Goal: Information Seeking & Learning: Check status

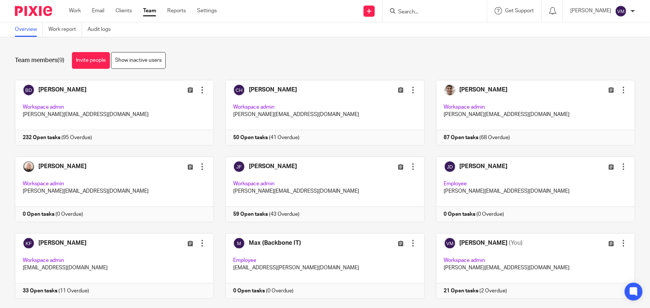
drag, startPoint x: 415, startPoint y: 11, endPoint x: 411, endPoint y: 13, distance: 4.8
click at [415, 11] on input "Search" at bounding box center [430, 12] width 67 height 7
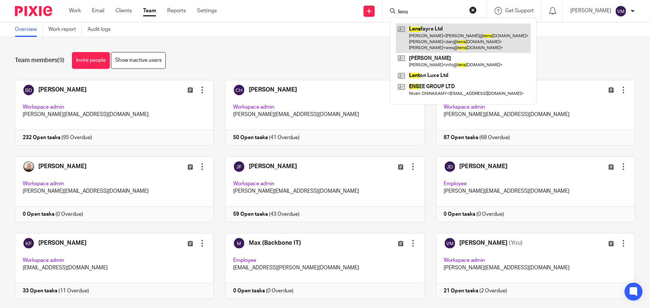
type input "lens"
click at [418, 37] on link at bounding box center [463, 37] width 135 height 29
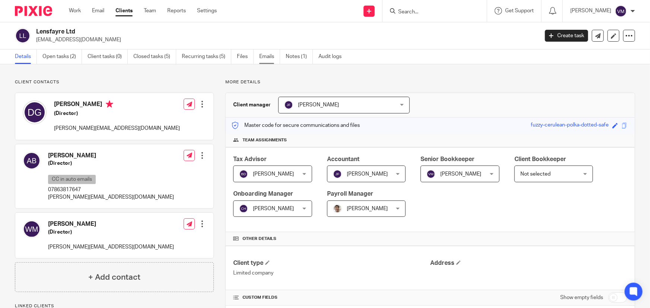
click at [273, 55] on link "Emails" at bounding box center [269, 57] width 21 height 15
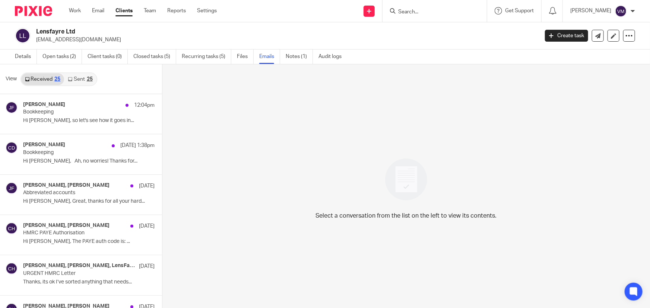
click at [76, 79] on link "Sent 25" at bounding box center [80, 79] width 32 height 12
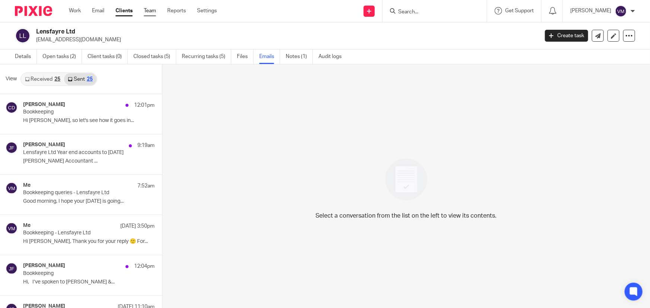
click at [152, 12] on link "Team" at bounding box center [150, 10] width 12 height 7
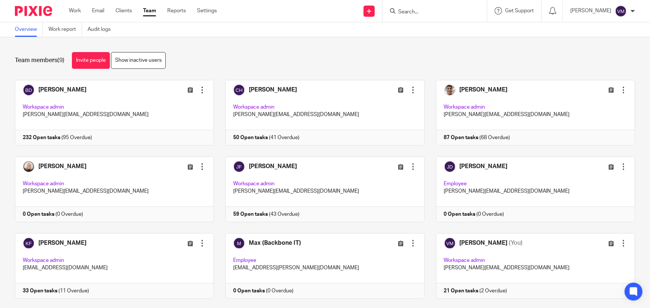
click at [410, 11] on input "Search" at bounding box center [430, 12] width 67 height 7
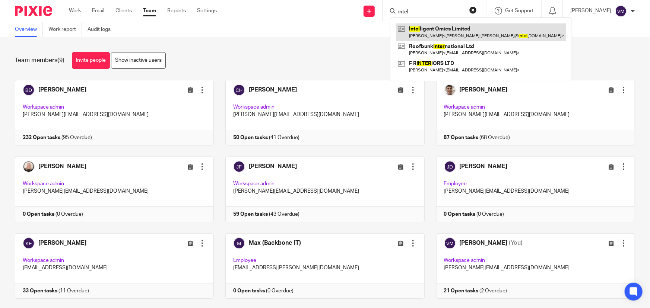
type input "intel"
click at [437, 34] on link at bounding box center [481, 31] width 170 height 17
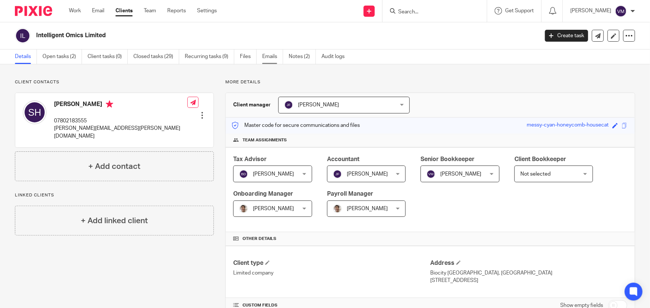
click at [272, 56] on link "Emails" at bounding box center [272, 57] width 21 height 15
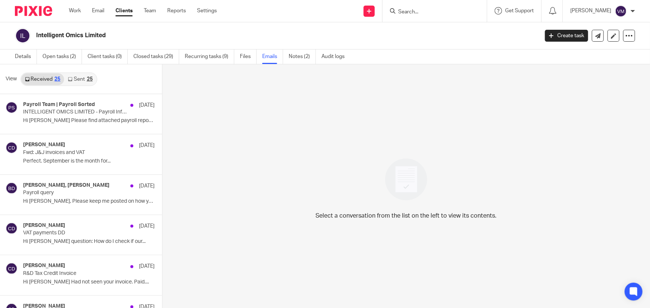
click at [76, 79] on link "Sent 25" at bounding box center [80, 79] width 32 height 12
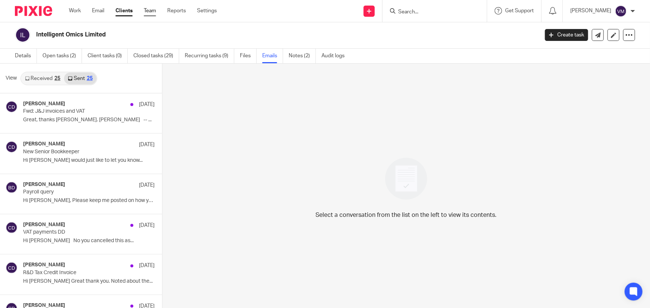
click at [150, 12] on link "Team" at bounding box center [150, 10] width 12 height 7
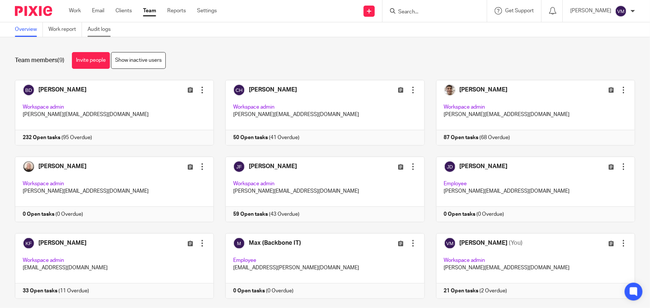
click at [102, 29] on link "Audit logs" at bounding box center [102, 29] width 29 height 15
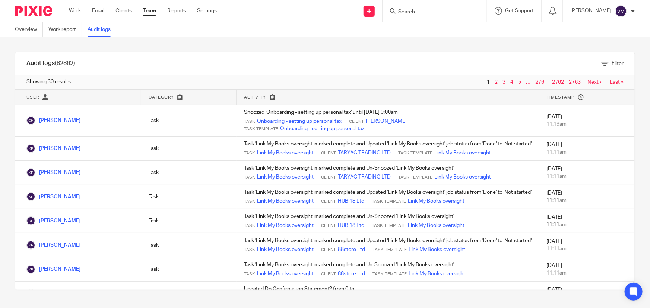
click at [150, 11] on link "Team" at bounding box center [149, 10] width 13 height 7
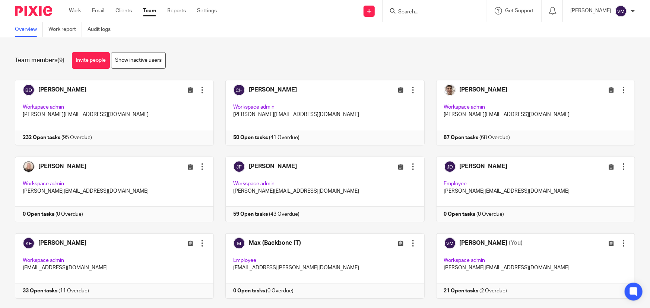
click at [422, 13] on input "Search" at bounding box center [430, 12] width 67 height 7
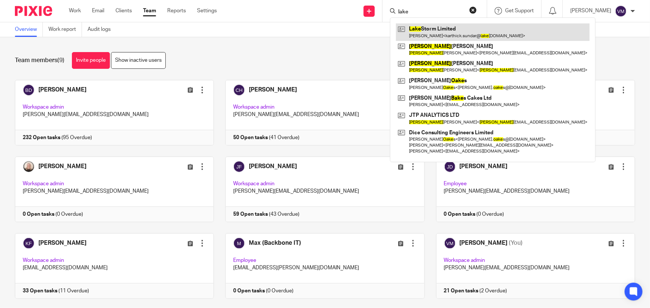
type input "lake"
click at [447, 32] on link at bounding box center [493, 31] width 194 height 17
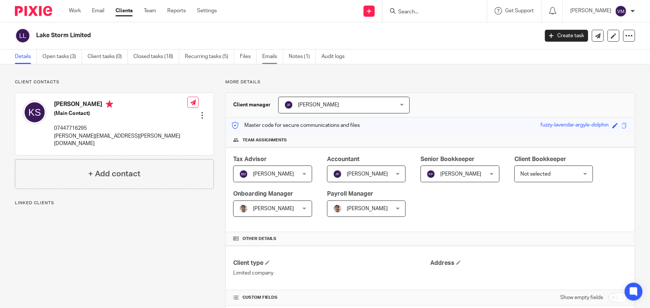
click at [276, 54] on link "Emails" at bounding box center [272, 57] width 21 height 15
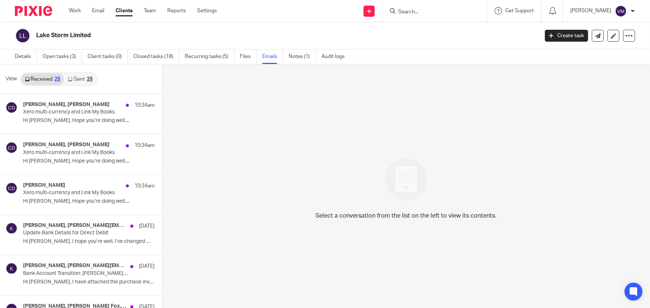
click at [84, 78] on link "Sent 25" at bounding box center [80, 79] width 32 height 12
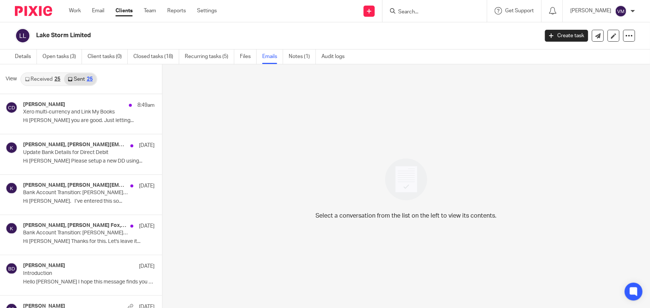
scroll to position [1, 0]
click at [45, 75] on link "Received 25" at bounding box center [42, 79] width 43 height 12
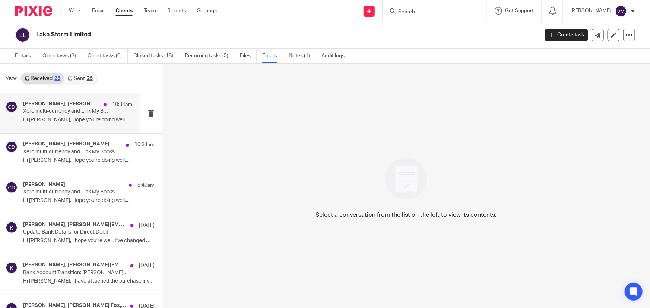
click at [64, 110] on p "Xero multi-currency and Link My Books" at bounding box center [67, 111] width 88 height 6
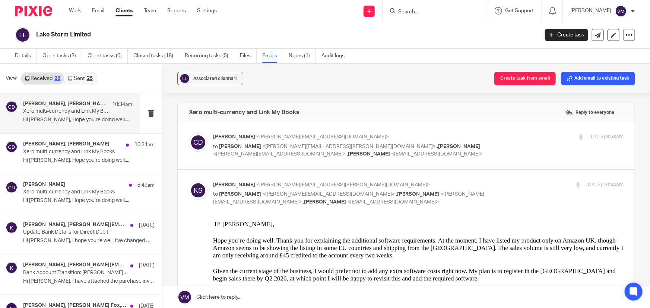
scroll to position [0, 0]
click at [189, 181] on input "checkbox" at bounding box center [188, 181] width 0 height 0
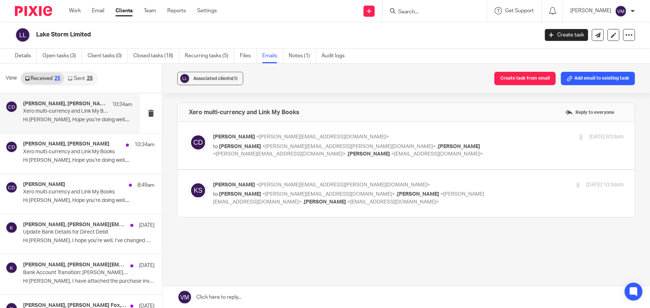
click at [495, 181] on div "26 Sep 2025 10:34am" at bounding box center [555, 185] width 137 height 8
checkbox input "true"
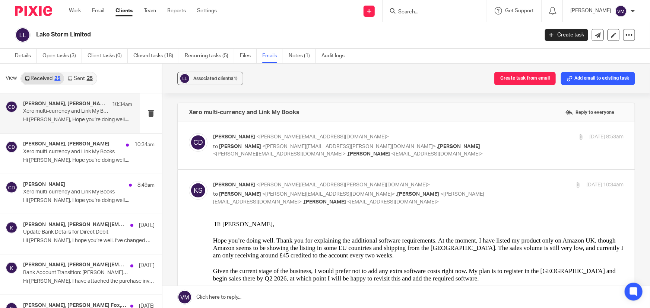
scroll to position [34, 0]
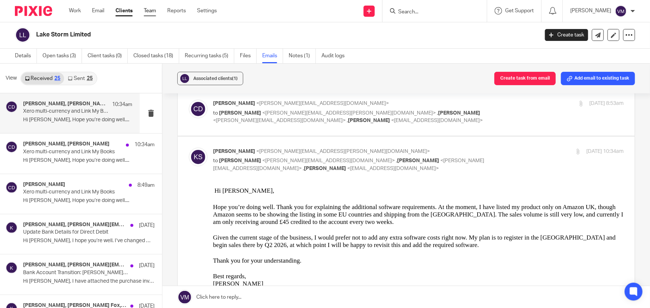
click at [156, 13] on link "Team" at bounding box center [150, 10] width 12 height 7
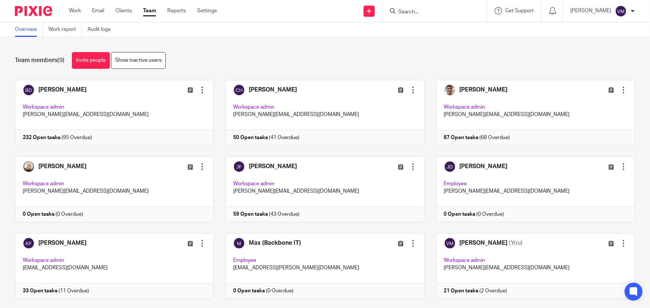
click at [419, 13] on input "Search" at bounding box center [430, 12] width 67 height 7
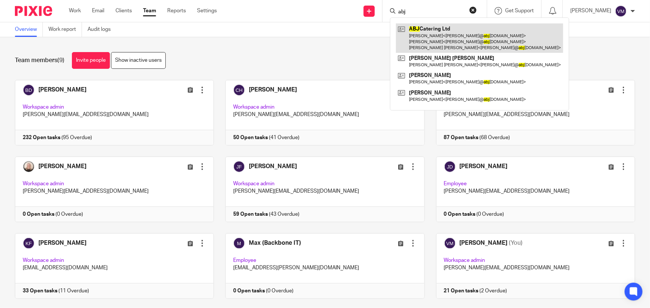
type input "abj"
click at [446, 30] on link at bounding box center [479, 37] width 167 height 29
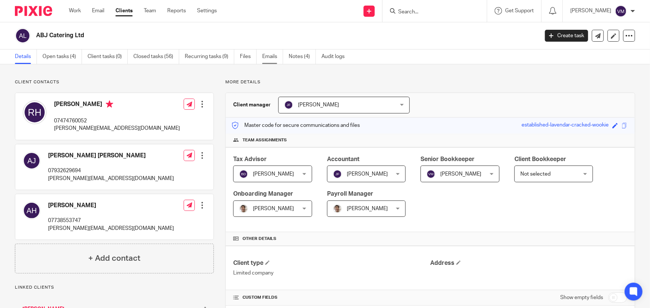
click at [278, 56] on link "Emails" at bounding box center [272, 57] width 21 height 15
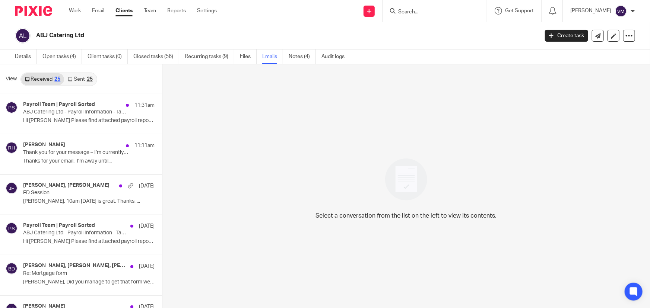
click at [78, 77] on link "Sent 25" at bounding box center [80, 79] width 32 height 12
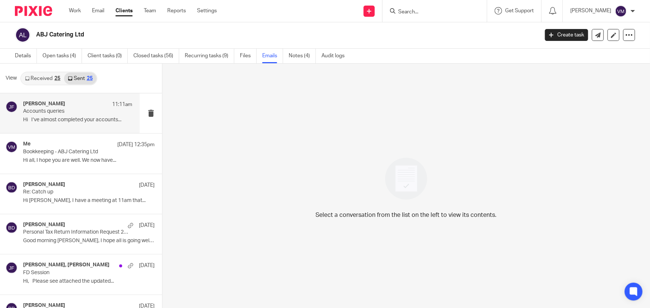
click at [70, 107] on div "Jill Fox 11:11am" at bounding box center [77, 104] width 109 height 7
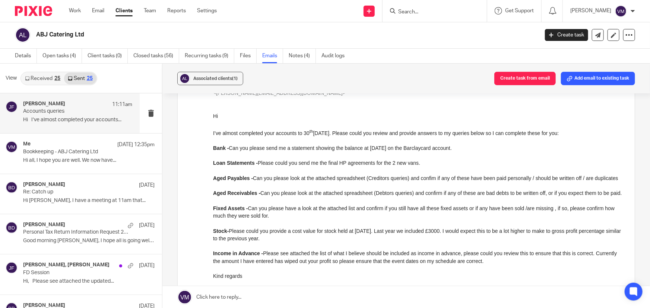
scroll to position [71, 0]
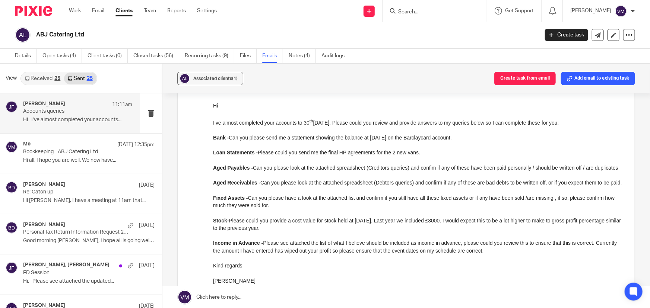
click at [415, 11] on input "Search" at bounding box center [430, 12] width 67 height 7
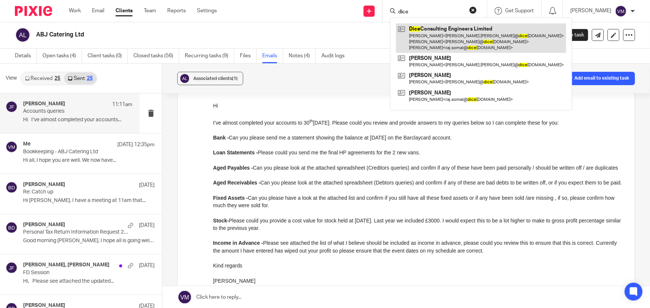
type input "dice"
click at [454, 37] on link at bounding box center [481, 37] width 170 height 29
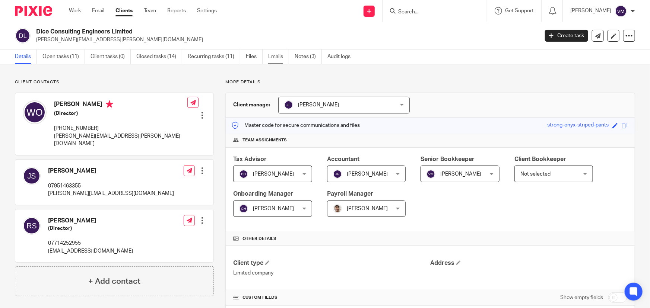
click at [270, 57] on link "Emails" at bounding box center [278, 57] width 21 height 15
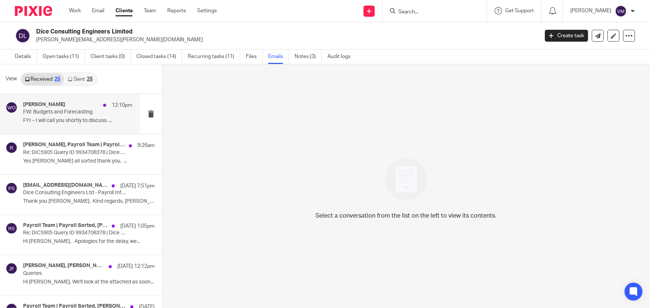
click at [65, 115] on p "FW: Budgets and Forecasting" at bounding box center [67, 112] width 88 height 6
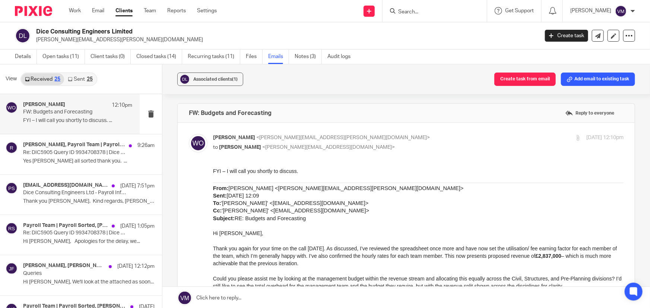
click at [85, 77] on link "Sent 25" at bounding box center [80, 79] width 32 height 12
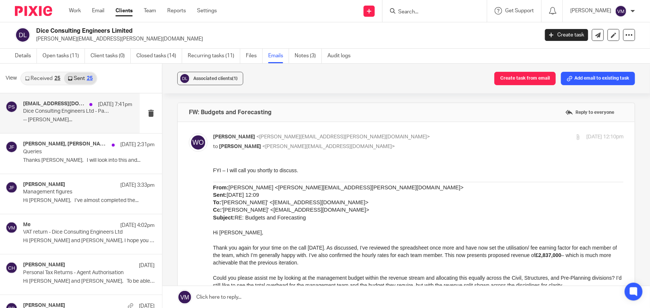
click at [49, 108] on p "Dice Consulting Engineers Ltd - Payroll Information - Tax Month 6 | DIC5905" at bounding box center [67, 111] width 88 height 6
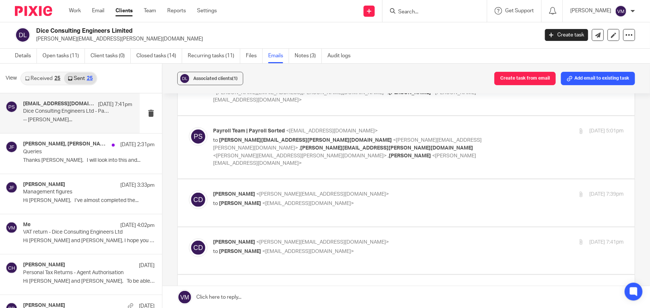
scroll to position [67, 0]
click at [151, 11] on link "Team" at bounding box center [150, 10] width 12 height 7
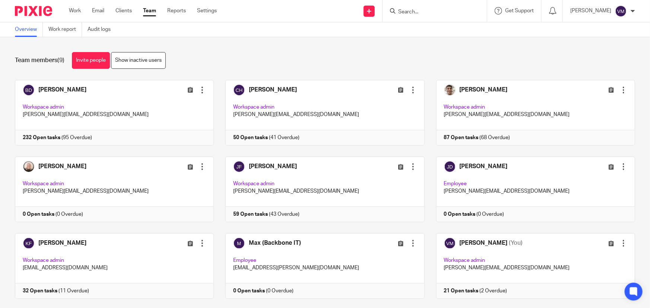
click at [424, 11] on input "Search" at bounding box center [430, 12] width 67 height 7
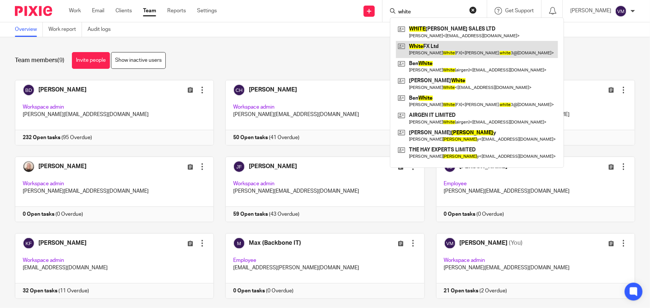
type input "white"
click at [451, 48] on link at bounding box center [477, 49] width 162 height 17
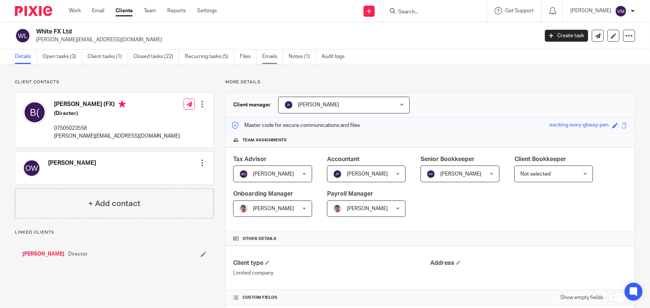
click at [276, 56] on link "Emails" at bounding box center [272, 57] width 21 height 15
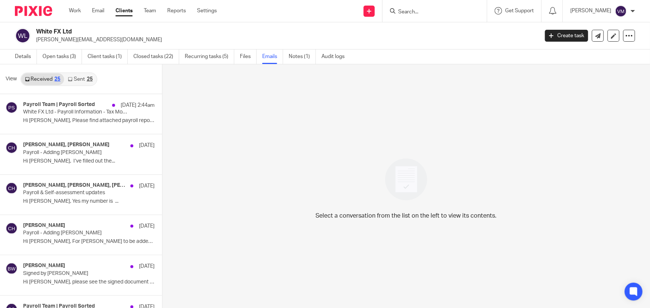
click at [79, 81] on link "Sent 25" at bounding box center [80, 79] width 32 height 12
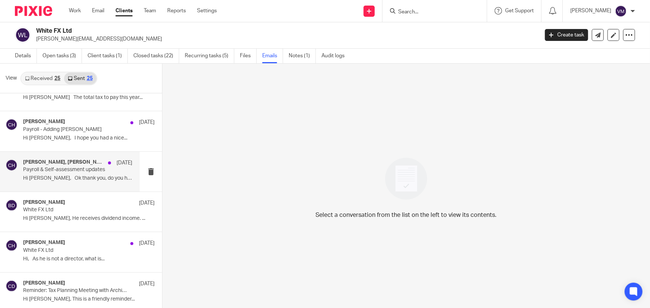
scroll to position [67, 0]
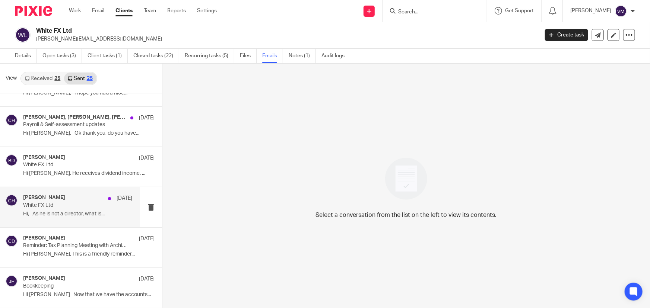
click at [49, 207] on p "White FX Ltd" at bounding box center [67, 206] width 88 height 6
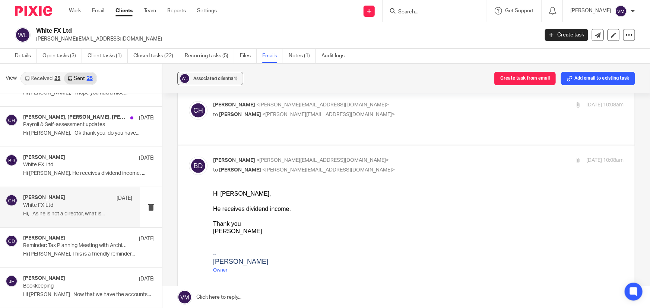
scroll to position [339, 0]
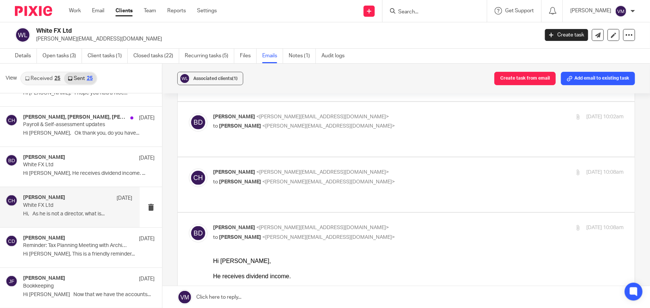
click at [401, 169] on div "Chloe Hooton <chloe@archimediaaccounts.co.uk> to Barbara Demtriou <barbara@arch…" at bounding box center [350, 177] width 274 height 17
checkbox input "true"
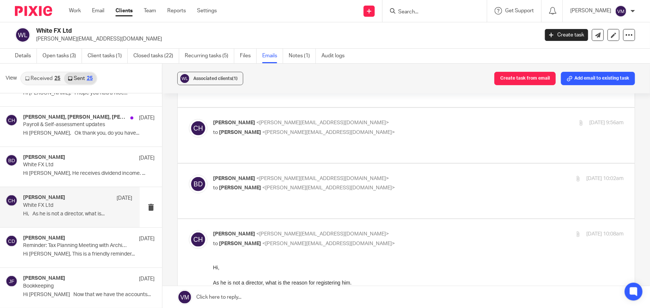
scroll to position [271, 0]
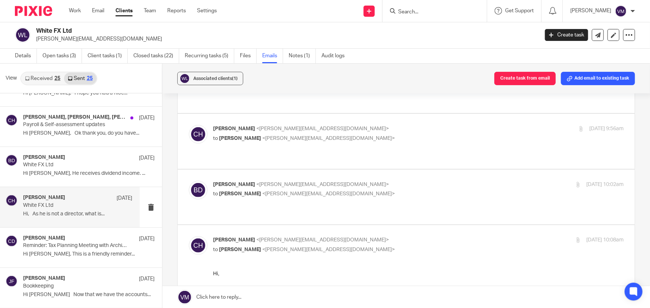
click at [408, 170] on label at bounding box center [406, 197] width 457 height 55
click at [189, 181] on input "checkbox" at bounding box center [188, 181] width 0 height 0
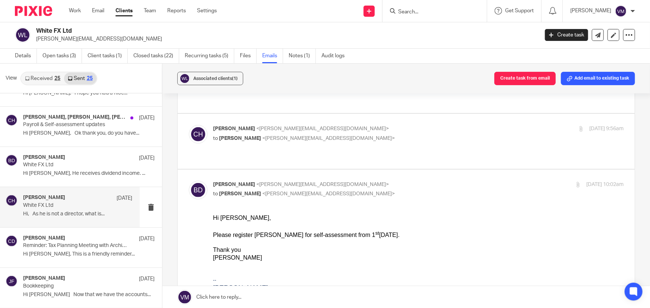
scroll to position [0, 0]
click at [189, 181] on input "checkbox" at bounding box center [188, 181] width 0 height 0
checkbox input "false"
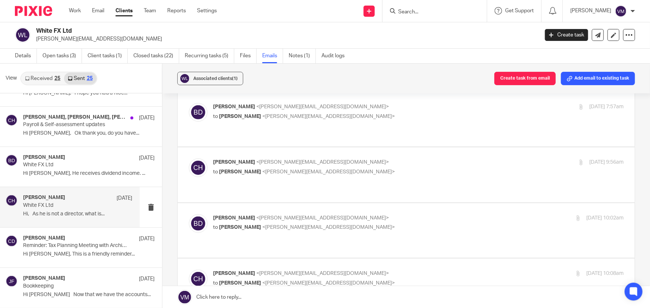
scroll to position [237, 0]
click at [412, 159] on p "Chloe Hooton <chloe@archimediaaccounts.co.uk>" at bounding box center [350, 163] width 274 height 8
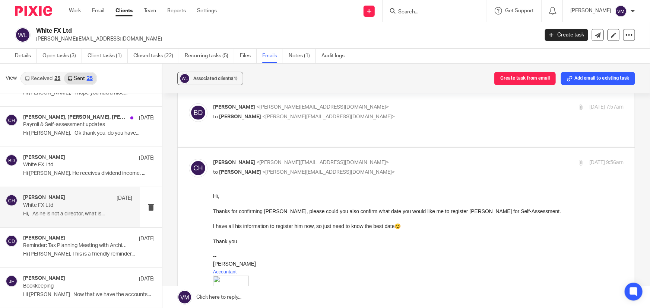
scroll to position [0, 0]
click at [189, 159] on input "checkbox" at bounding box center [188, 159] width 0 height 0
checkbox input "false"
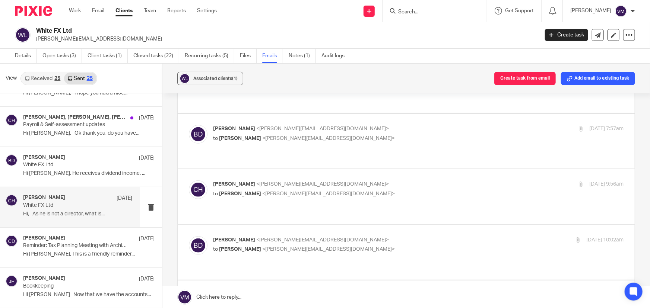
scroll to position [203, 0]
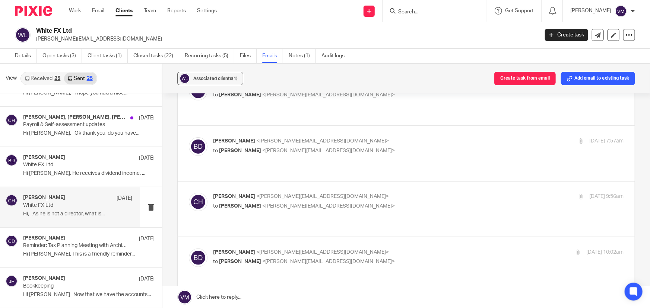
click at [413, 137] on p "Barbara Demtriou <barbara@archimediaaccounts.co.uk>" at bounding box center [350, 141] width 274 height 8
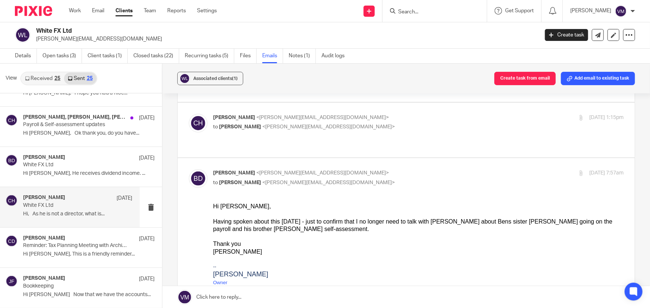
scroll to position [169, 0]
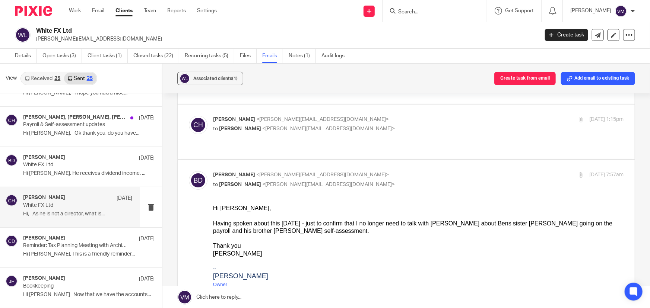
click at [189, 171] on input "checkbox" at bounding box center [188, 171] width 0 height 0
checkbox input "false"
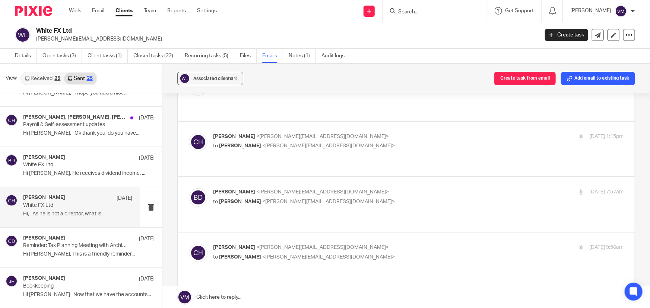
scroll to position [135, 0]
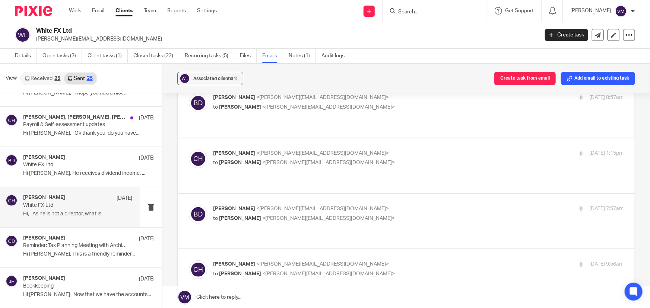
click at [405, 150] on p "Chloe Hooton <chloe@archimediaaccounts.co.uk>" at bounding box center [350, 154] width 274 height 8
checkbox input "true"
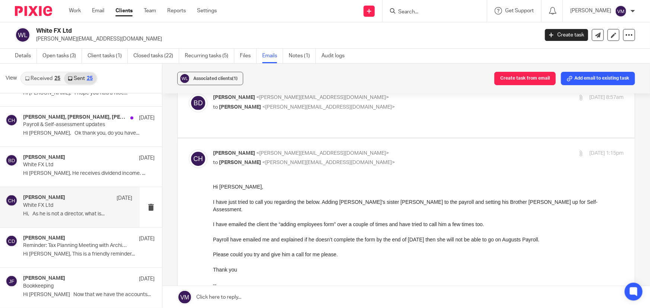
scroll to position [0, 0]
click at [153, 11] on link "Team" at bounding box center [150, 10] width 12 height 7
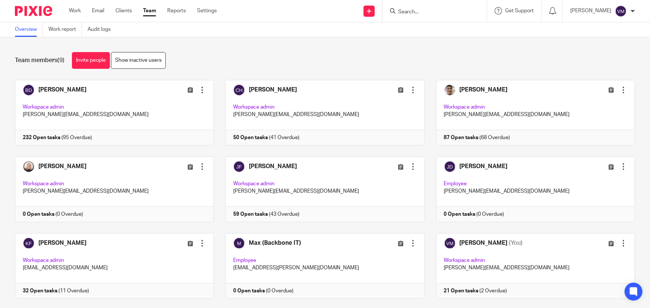
click at [418, 10] on input "Search" at bounding box center [430, 12] width 67 height 7
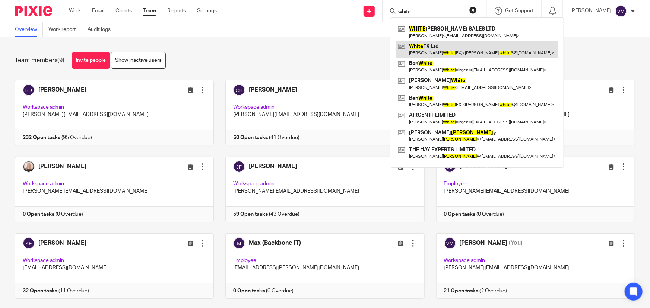
type input "white"
click at [452, 45] on link at bounding box center [477, 49] width 162 height 17
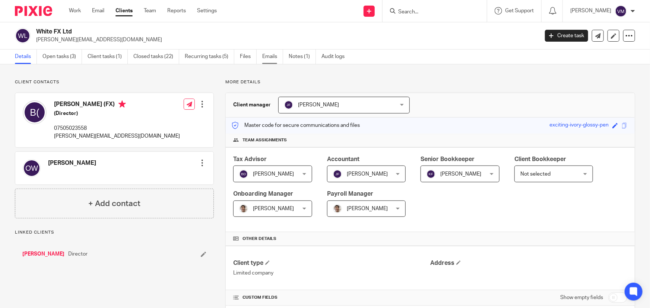
click at [269, 57] on link "Emails" at bounding box center [272, 57] width 21 height 15
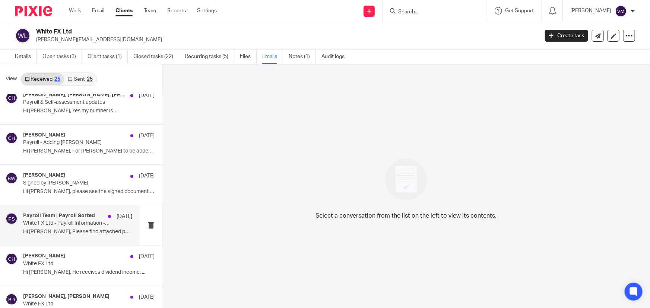
scroll to position [101, 0]
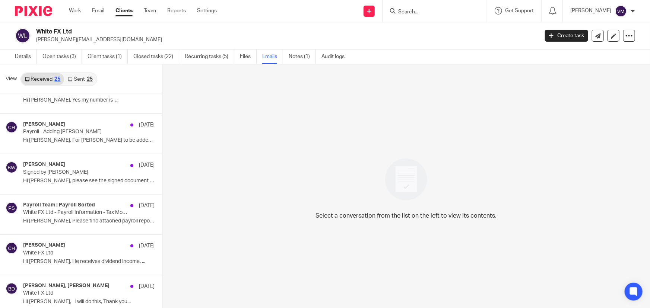
click at [79, 75] on link "Sent 25" at bounding box center [80, 79] width 32 height 12
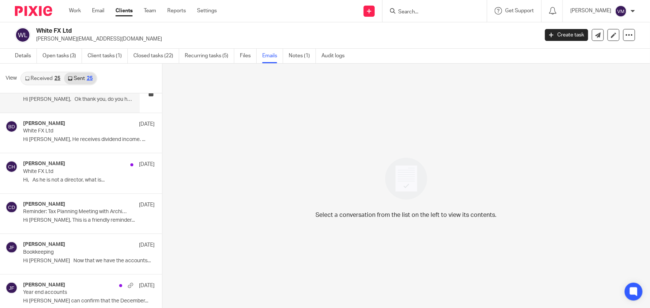
scroll to position [135, 0]
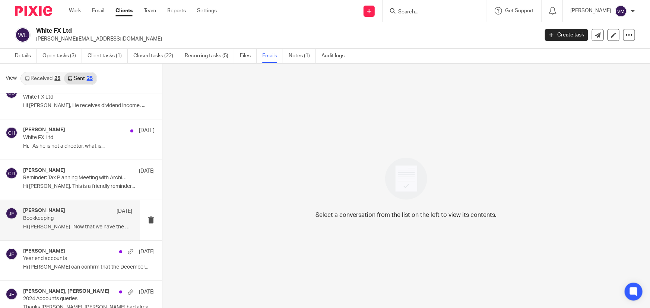
click at [60, 224] on p "Hi [PERSON_NAME] Now that we have the accounts..." at bounding box center [77, 227] width 109 height 6
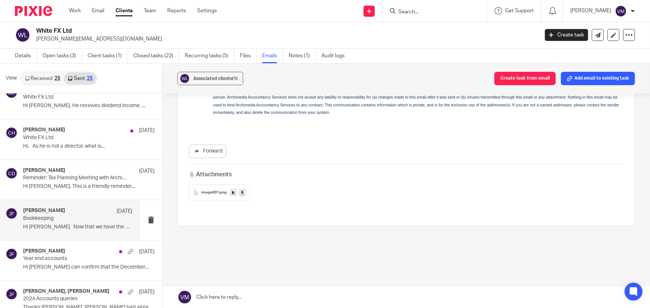
scroll to position [215, 0]
click at [73, 52] on link "Open tasks (3)" at bounding box center [61, 56] width 39 height 15
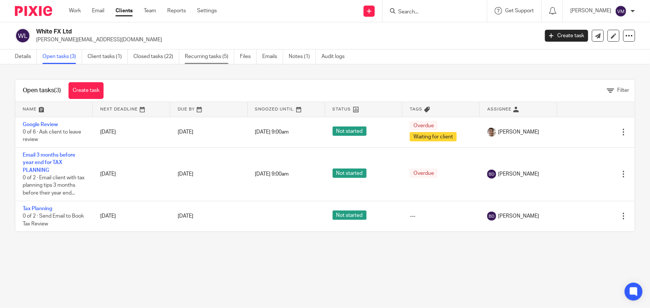
click at [206, 60] on link "Recurring tasks (5)" at bounding box center [210, 57] width 50 height 15
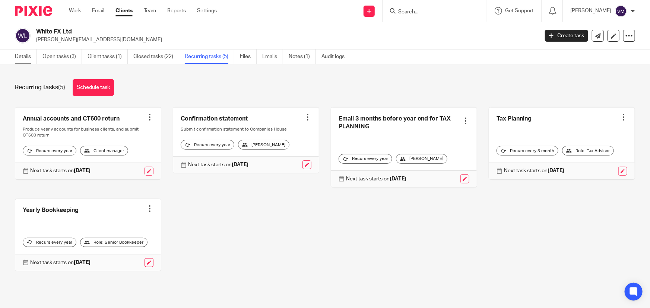
click at [18, 55] on link "Details" at bounding box center [26, 57] width 22 height 15
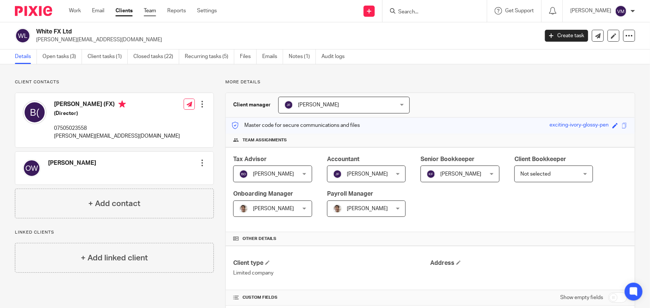
click at [152, 9] on link "Team" at bounding box center [150, 10] width 12 height 7
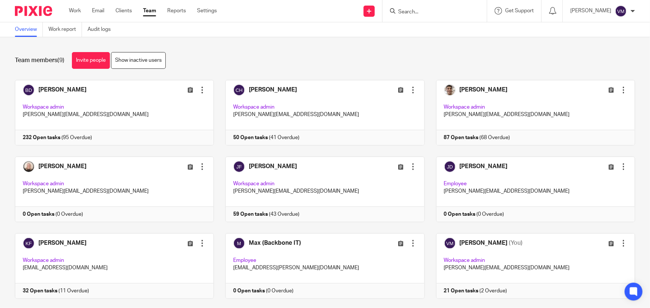
click at [424, 11] on input "Search" at bounding box center [430, 12] width 67 height 7
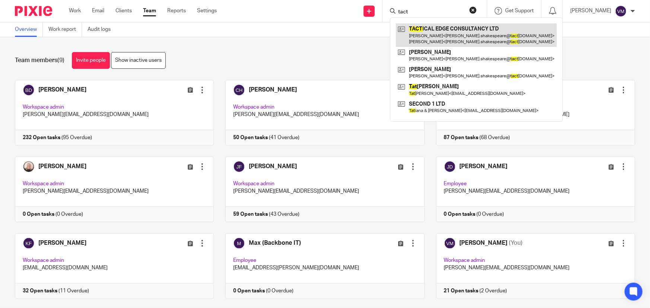
type input "tact"
click at [436, 29] on link at bounding box center [476, 34] width 161 height 23
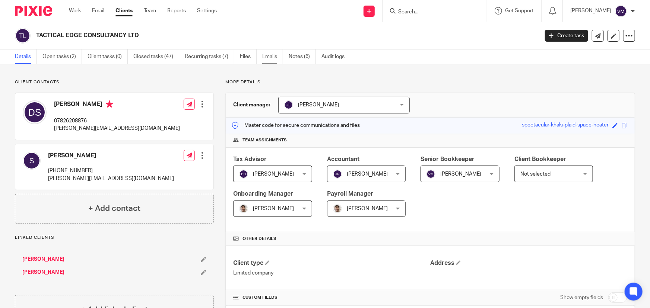
click at [275, 56] on link "Emails" at bounding box center [272, 57] width 21 height 15
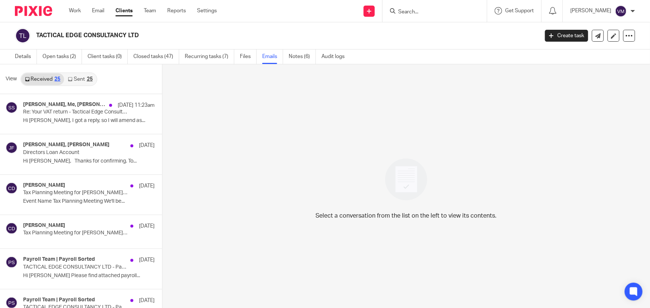
click at [78, 77] on link "Sent 25" at bounding box center [80, 79] width 32 height 12
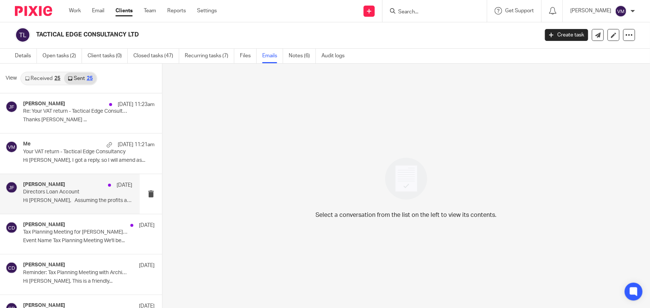
click at [53, 187] on div "Jill Fox 22 Sep" at bounding box center [77, 185] width 109 height 7
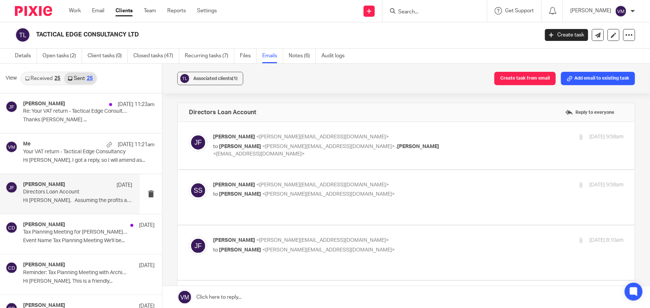
scroll to position [0, 0]
click at [34, 152] on p "Your VAT return - Tactical Edge Consultancy" at bounding box center [67, 152] width 88 height 6
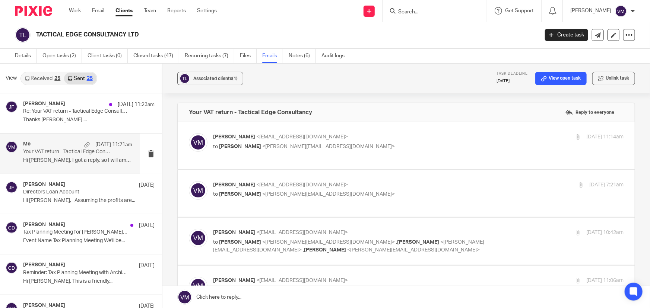
click at [402, 138] on p "Viktorija Martin <viktorija@archimediaaccounts.co.uk>" at bounding box center [350, 137] width 274 height 8
checkbox input "true"
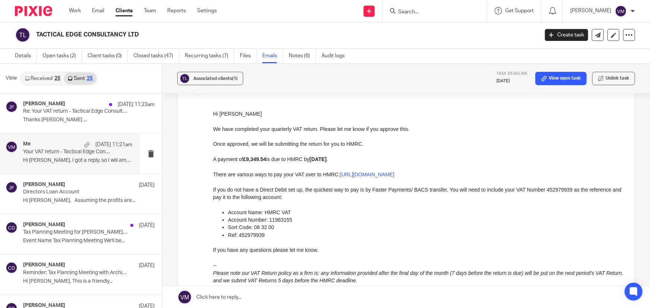
scroll to position [67, 0]
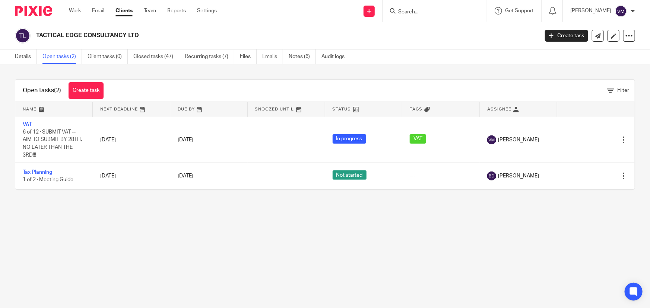
click at [417, 12] on input "Search" at bounding box center [430, 12] width 67 height 7
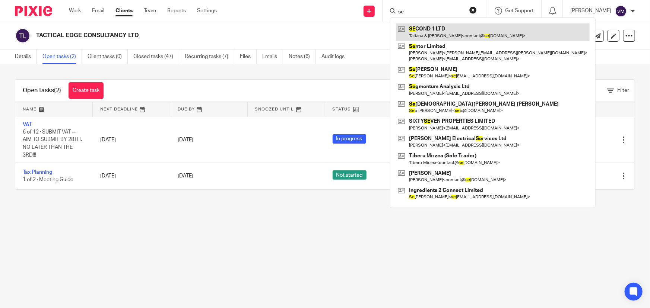
type input "se"
click at [431, 28] on link at bounding box center [493, 31] width 194 height 17
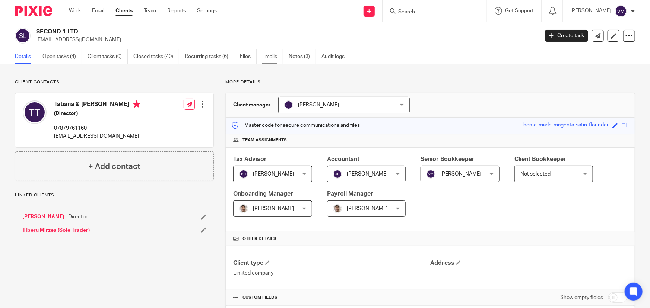
click at [267, 58] on link "Emails" at bounding box center [272, 57] width 21 height 15
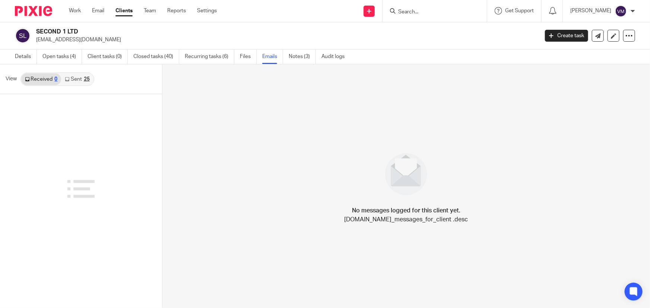
click at [75, 77] on link "Sent 25" at bounding box center [77, 79] width 32 height 12
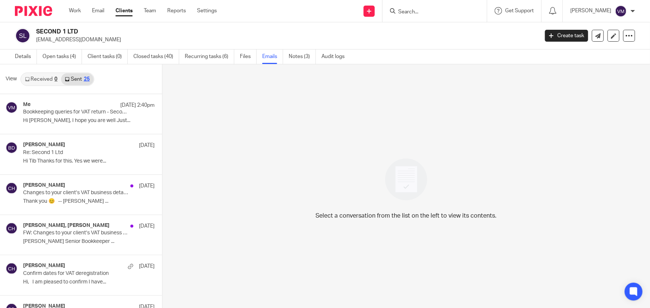
click at [42, 76] on link "Received 0" at bounding box center [41, 79] width 40 height 12
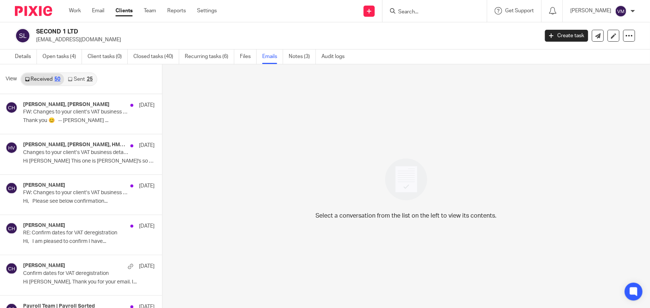
click at [85, 77] on link "Sent 25" at bounding box center [80, 79] width 32 height 12
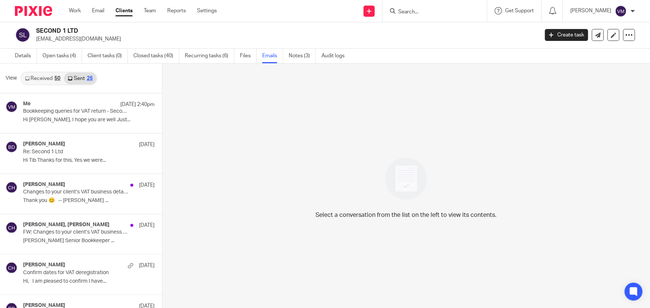
click at [45, 75] on link "Received 50" at bounding box center [42, 79] width 43 height 12
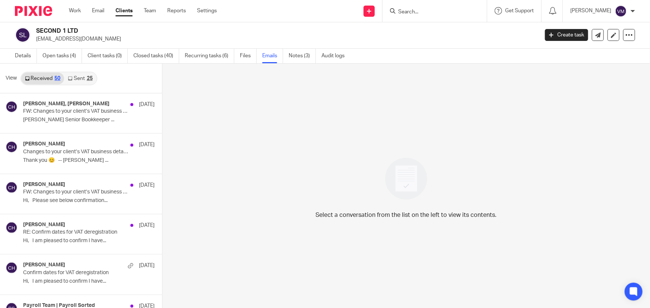
click at [87, 76] on div "25" at bounding box center [90, 78] width 6 height 5
click at [154, 10] on link "Team" at bounding box center [150, 10] width 12 height 7
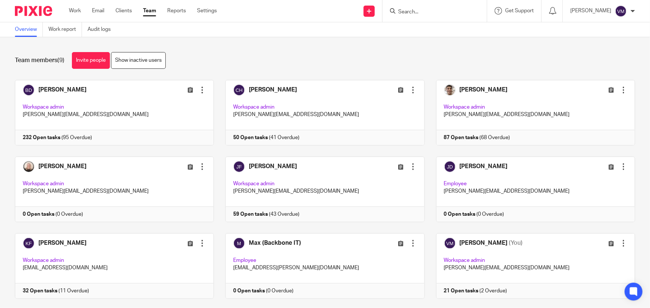
click at [412, 13] on input "Search" at bounding box center [430, 12] width 67 height 7
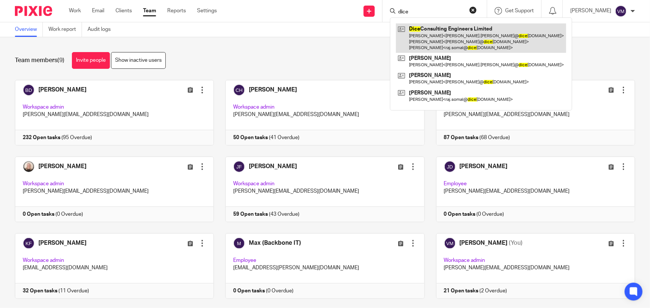
type input "dice"
click at [439, 30] on link at bounding box center [481, 37] width 170 height 29
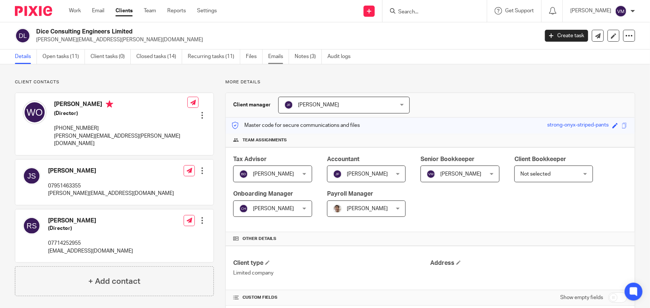
click at [278, 54] on link "Emails" at bounding box center [278, 57] width 21 height 15
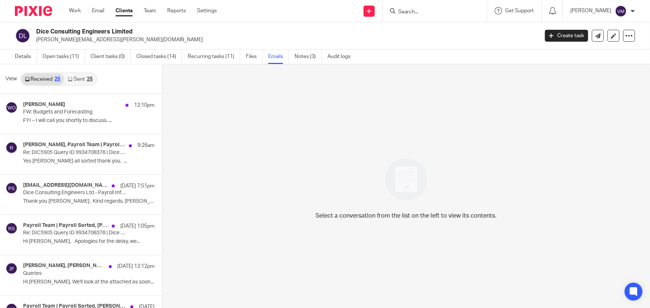
click at [73, 79] on link "Sent 25" at bounding box center [80, 79] width 32 height 12
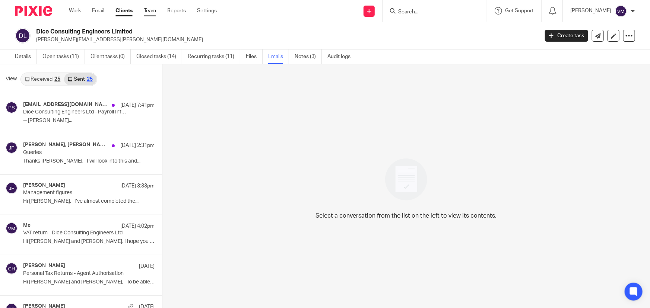
click at [149, 13] on link "Team" at bounding box center [150, 10] width 12 height 7
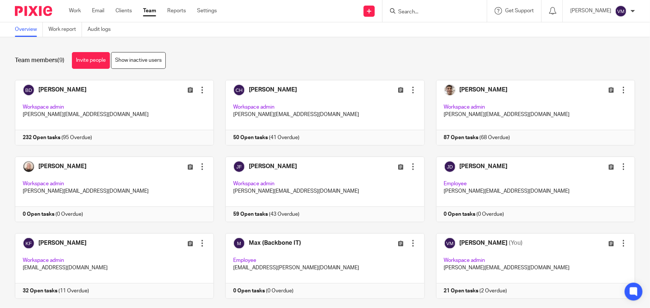
click at [149, 11] on link "Team" at bounding box center [149, 10] width 13 height 7
click at [418, 10] on input "Search" at bounding box center [430, 12] width 67 height 7
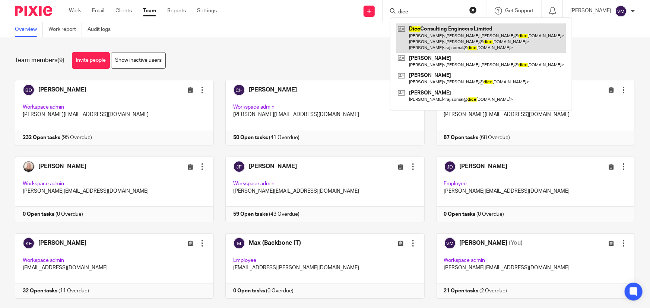
type input "dice"
click at [435, 32] on link at bounding box center [481, 37] width 170 height 29
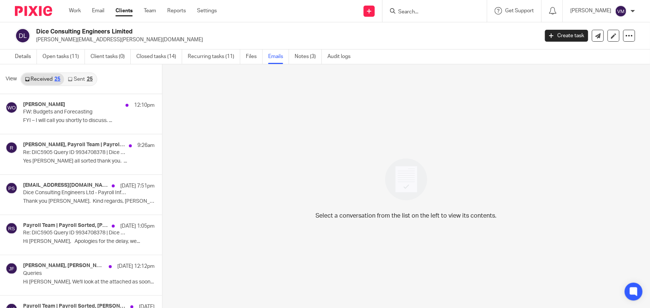
click at [72, 76] on link "Sent 25" at bounding box center [80, 79] width 32 height 12
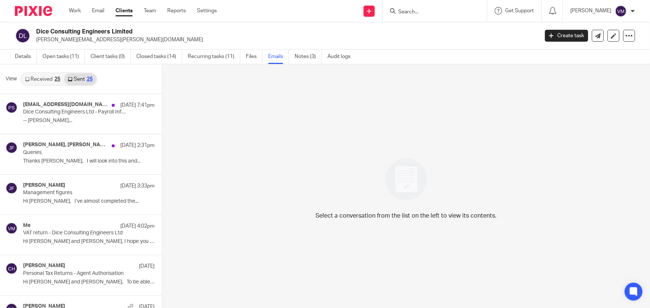
scroll to position [1, 0]
click at [50, 77] on link "Received 25" at bounding box center [42, 79] width 43 height 12
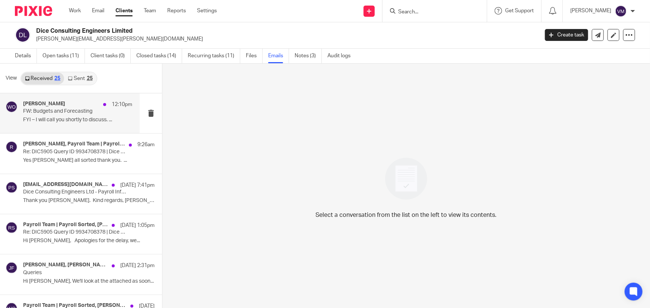
click at [53, 108] on p "FW: Budgets and Forecasting" at bounding box center [67, 111] width 88 height 6
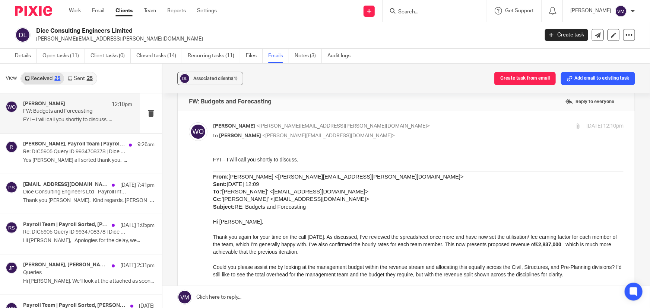
scroll to position [0, 0]
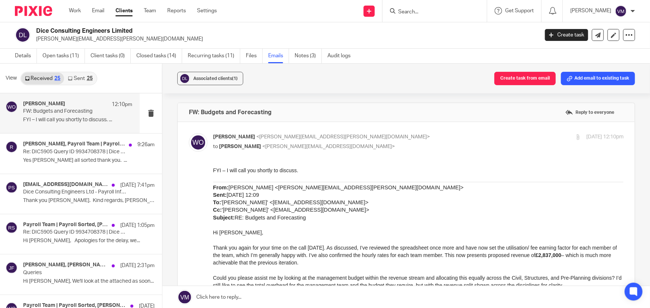
click at [73, 75] on link "Sent 25" at bounding box center [80, 79] width 32 height 12
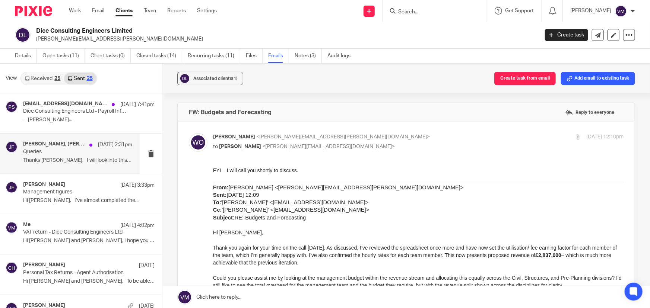
click at [54, 156] on div "Jill Fox, Raj Somal 25 Sep 2:31pm Queries Thanks Raj, I will look into this and…" at bounding box center [77, 153] width 109 height 25
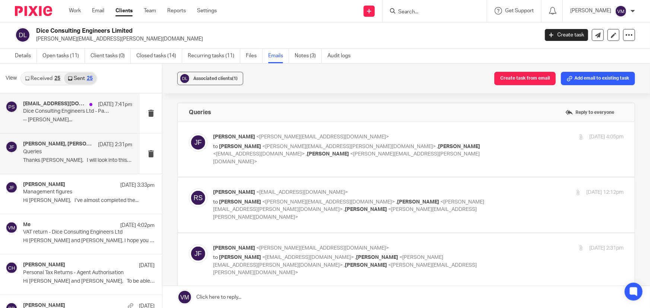
click at [75, 113] on p "Dice Consulting Engineers Ltd - Payroll Information - Tax Month 6 | DIC5905" at bounding box center [67, 111] width 88 height 6
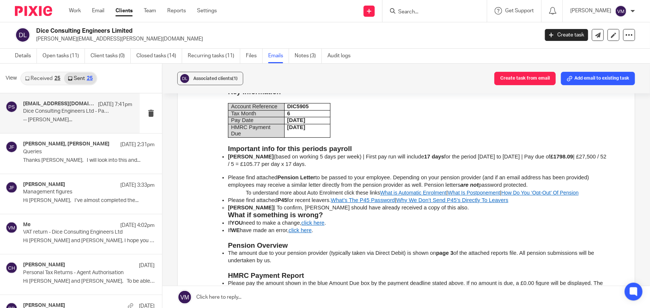
scroll to position [1151, 0]
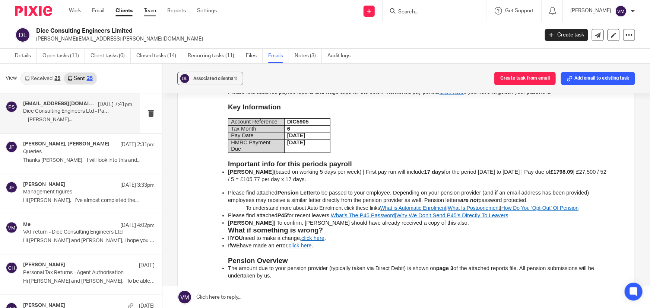
click at [149, 11] on link "Team" at bounding box center [150, 10] width 12 height 7
